Goal: Find specific page/section: Find specific page/section

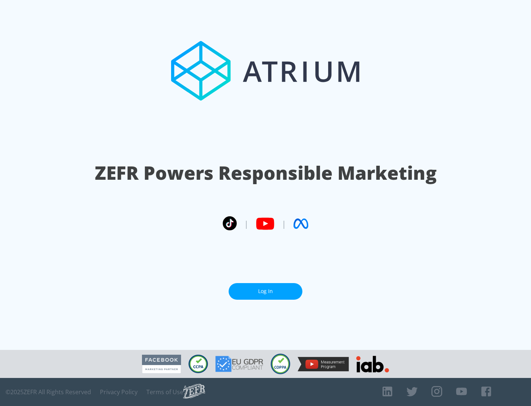
click at [265, 291] on link "Log In" at bounding box center [266, 291] width 74 height 17
